Goal: Task Accomplishment & Management: Manage account settings

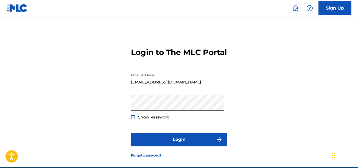
click at [164, 142] on form "Login to The MLC Portal Email Address [EMAIL_ADDRESS][DOMAIN_NAME] Password Sho…" at bounding box center [179, 98] width 96 height 137
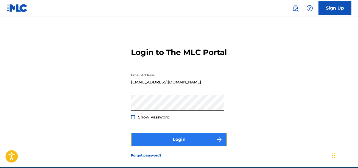
click at [159, 147] on button "Login" at bounding box center [179, 140] width 96 height 14
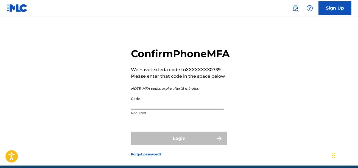
click at [158, 110] on input "Code" at bounding box center [177, 102] width 93 height 16
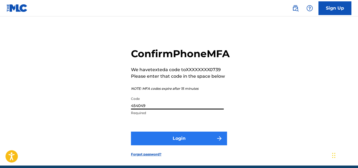
type input "454049"
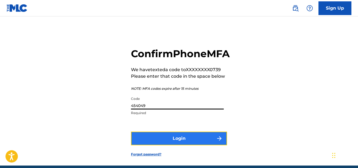
click at [169, 146] on button "Login" at bounding box center [179, 139] width 96 height 14
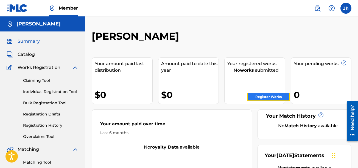
click at [272, 96] on link "Register Works" at bounding box center [268, 97] width 42 height 8
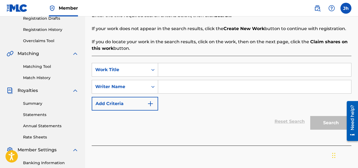
scroll to position [96, 0]
click at [194, 90] on input "Search Form" at bounding box center [254, 86] width 193 height 13
type input "[PERSON_NAME]"
click at [324, 124] on div "Search" at bounding box center [329, 122] width 44 height 22
click at [231, 96] on div "SearchWithCriteriad719d4c1-70e8-42ce-9de7-a79628692da5 Work Title SearchWithCri…" at bounding box center [221, 87] width 259 height 48
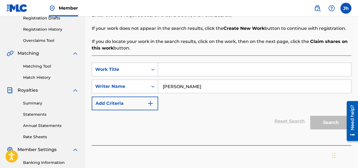
click at [209, 69] on input "Search Form" at bounding box center [254, 69] width 193 height 13
click at [148, 68] on div "Search Form" at bounding box center [153, 70] width 10 height 10
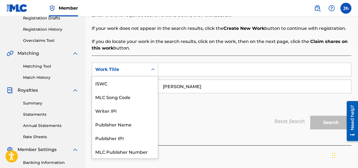
scroll to position [14, 0]
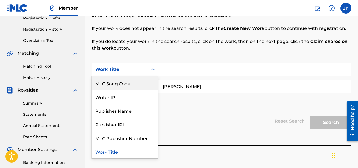
click at [185, 72] on input "Search Form" at bounding box center [254, 69] width 193 height 13
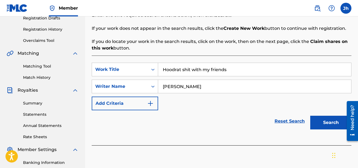
type input "Hoodrat shit with my friends"
click at [310, 116] on button "Search" at bounding box center [330, 123] width 41 height 14
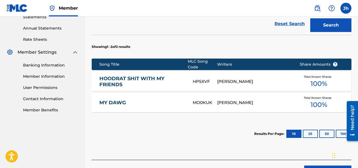
scroll to position [194, 0]
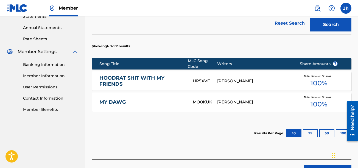
click at [309, 81] on div "Total Known Shares 100 %" at bounding box center [318, 81] width 55 height 17
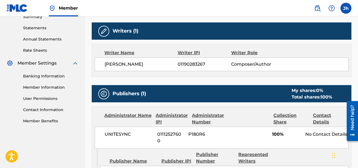
scroll to position [186, 0]
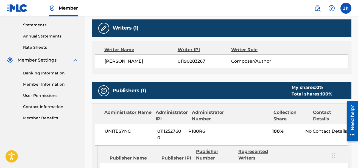
click at [103, 90] on img at bounding box center [103, 91] width 7 height 7
click at [105, 25] on img at bounding box center [103, 28] width 7 height 7
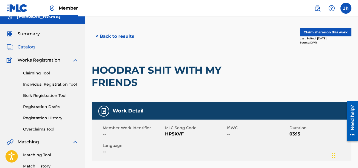
scroll to position [0, 0]
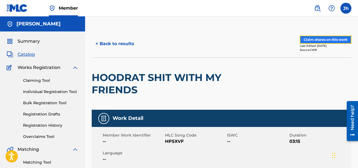
click at [330, 38] on button "Claim shares on this work" at bounding box center [325, 40] width 52 height 8
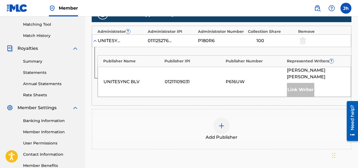
scroll to position [140, 0]
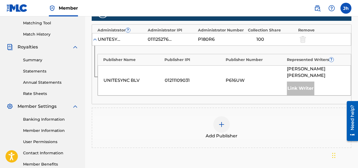
drag, startPoint x: 359, startPoint y: 53, endPoint x: 15, endPoint y: 18, distance: 346.0
click at [307, 82] on div "Link Writer" at bounding box center [300, 89] width 27 height 14
click at [227, 117] on div at bounding box center [221, 125] width 16 height 16
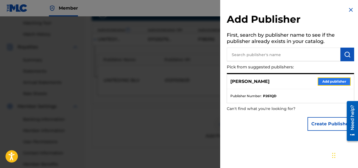
click at [331, 80] on button "Add publisher" at bounding box center [333, 82] width 33 height 8
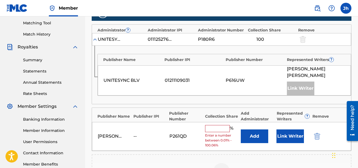
click at [220, 125] on input "text" at bounding box center [217, 128] width 25 height 7
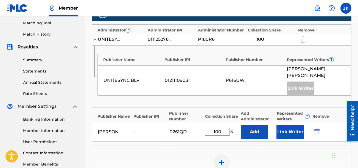
type input "100"
click at [265, 155] on div "Add Publisher" at bounding box center [221, 166] width 258 height 23
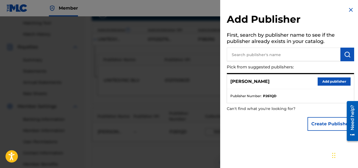
click at [351, 10] on img at bounding box center [350, 10] width 7 height 7
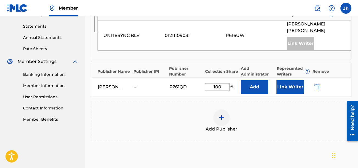
scroll to position [211, 0]
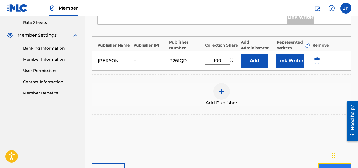
click at [326, 165] on button "Next" at bounding box center [334, 171] width 33 height 14
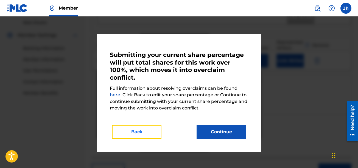
click at [134, 128] on button "Back" at bounding box center [136, 132] width 49 height 14
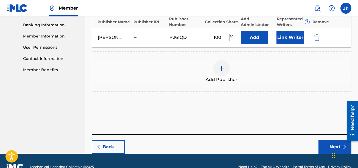
scroll to position [240, 0]
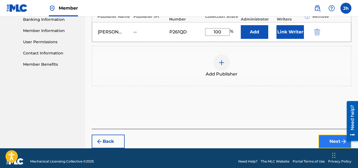
click at [321, 140] on button "Next" at bounding box center [334, 142] width 33 height 14
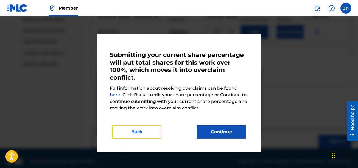
click at [142, 132] on button "Back" at bounding box center [136, 132] width 49 height 14
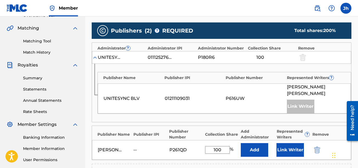
scroll to position [120, 0]
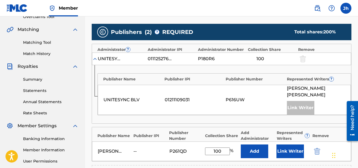
click at [303, 101] on div "Link Writer" at bounding box center [300, 108] width 27 height 14
click at [316, 148] on img "submit" at bounding box center [317, 151] width 6 height 7
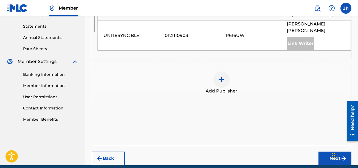
scroll to position [202, 0]
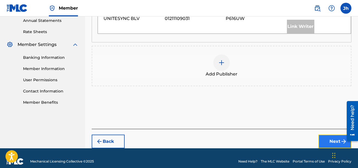
click at [336, 141] on button "Next" at bounding box center [334, 142] width 33 height 14
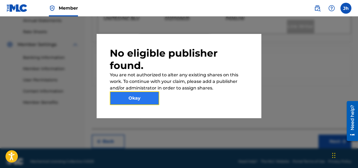
click at [151, 100] on button "Okay" at bounding box center [134, 99] width 49 height 14
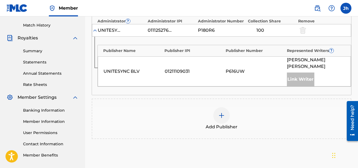
scroll to position [119, 0]
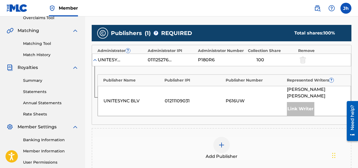
click at [230, 142] on div "Add Publisher" at bounding box center [221, 148] width 258 height 23
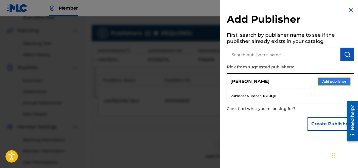
click at [326, 83] on button "Add publisher" at bounding box center [333, 82] width 33 height 8
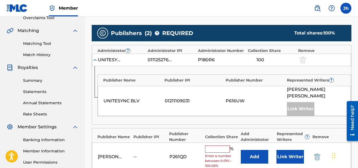
click at [220, 146] on input "text" at bounding box center [217, 149] width 25 height 7
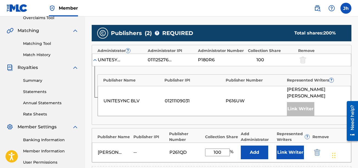
type input "100"
click at [329, 128] on div "Publisher Name Publisher IPI Publisher Number Collection Share Add Administrato…" at bounding box center [221, 145] width 259 height 35
click at [293, 146] on button "Link Writer" at bounding box center [289, 153] width 27 height 14
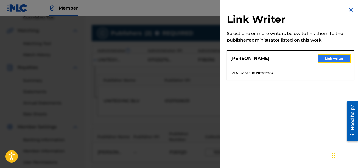
click at [331, 61] on button "Link writer" at bounding box center [333, 59] width 33 height 8
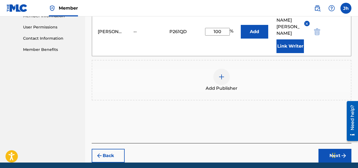
drag, startPoint x: 359, startPoint y: 65, endPoint x: 14, endPoint y: 19, distance: 348.0
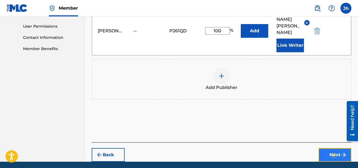
click at [331, 148] on button "Next" at bounding box center [334, 155] width 33 height 14
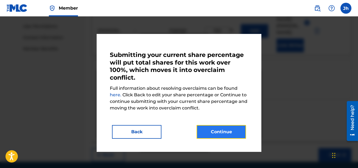
click at [214, 130] on button "Continue" at bounding box center [220, 132] width 49 height 14
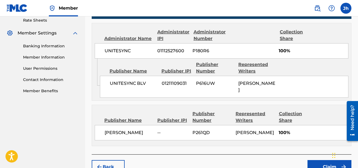
scroll to position [252, 0]
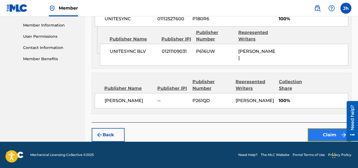
click at [321, 133] on button "Claim" at bounding box center [329, 135] width 44 height 14
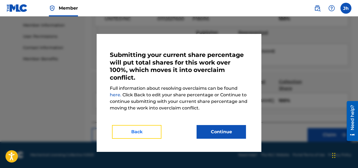
click at [143, 133] on button "Back" at bounding box center [136, 132] width 49 height 14
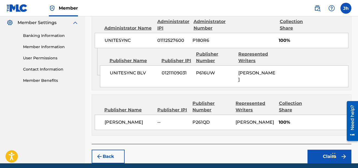
scroll to position [242, 0]
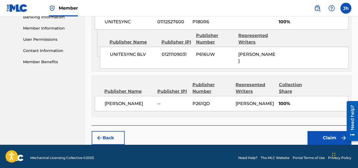
drag, startPoint x: 293, startPoint y: 105, endPoint x: 293, endPoint y: 98, distance: 6.9
click at [293, 98] on div "[PERSON_NAME] -- P261QD [PERSON_NAME] 100%" at bounding box center [221, 103] width 253 height 15
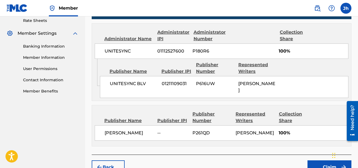
scroll to position [252, 0]
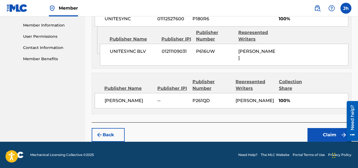
drag, startPoint x: 359, startPoint y: 91, endPoint x: 10, endPoint y: 17, distance: 356.6
click at [335, 134] on button "Claim" at bounding box center [329, 135] width 44 height 14
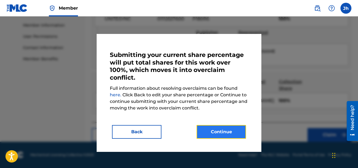
click at [231, 138] on button "Continue" at bounding box center [220, 132] width 49 height 14
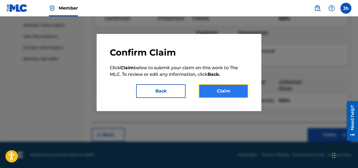
click at [227, 91] on button "Claim" at bounding box center [223, 91] width 49 height 14
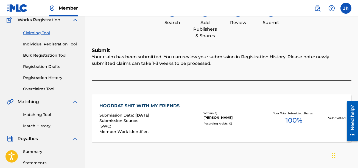
scroll to position [49, 0]
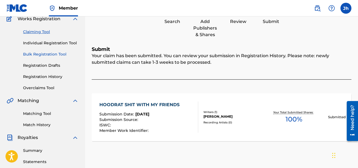
click at [47, 56] on link "Bulk Registration Tool" at bounding box center [50, 55] width 55 height 6
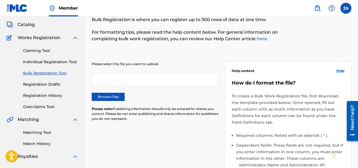
scroll to position [29, 0]
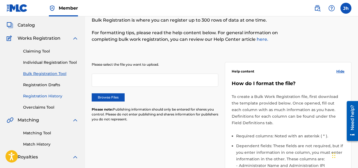
click at [63, 96] on link "Registration History" at bounding box center [50, 97] width 55 height 6
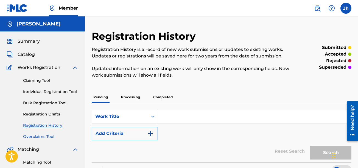
click at [43, 140] on link "Overclaims Tool" at bounding box center [50, 137] width 55 height 6
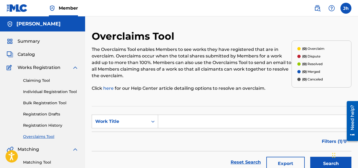
click at [174, 117] on input "Search Form" at bounding box center [254, 121] width 193 height 13
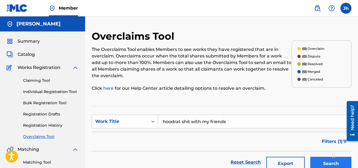
type input "hoodrat shit with my friends"
click at [319, 168] on button "Search" at bounding box center [330, 164] width 41 height 14
